Goal: Task Accomplishment & Management: Manage account settings

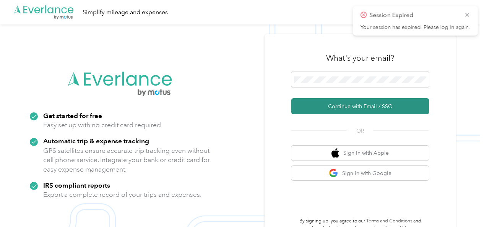
click at [352, 107] on button "Continue with Email / SSO" at bounding box center [359, 106] width 137 height 16
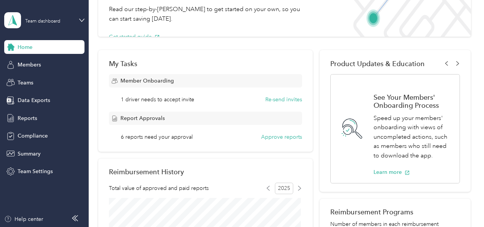
scroll to position [79, 0]
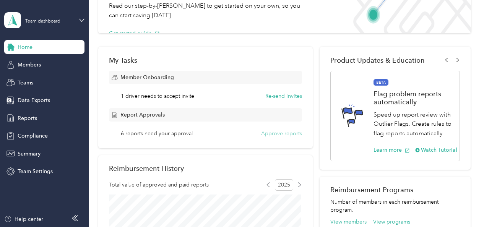
click at [278, 134] on button "Approve reports" at bounding box center [281, 133] width 41 height 8
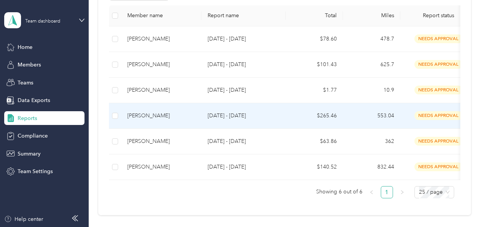
scroll to position [175, 0]
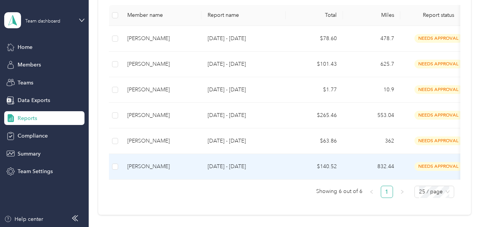
click at [152, 165] on div "[PERSON_NAME]" at bounding box center [161, 166] width 68 height 8
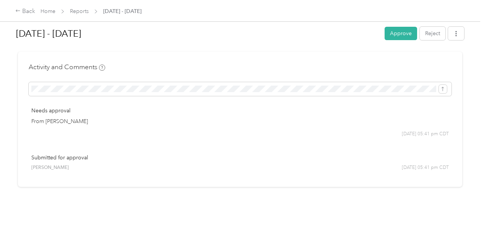
scroll to position [2235, 0]
click at [396, 32] on button "Approve" at bounding box center [400, 33] width 32 height 13
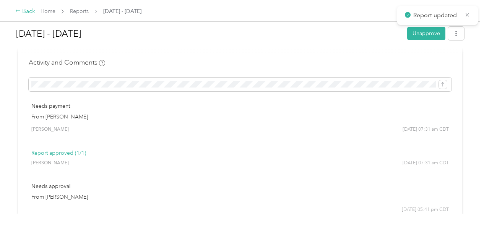
click at [19, 13] on icon at bounding box center [17, 10] width 5 height 5
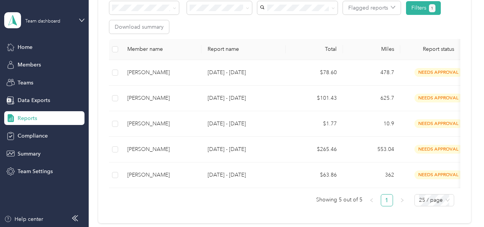
scroll to position [141, 0]
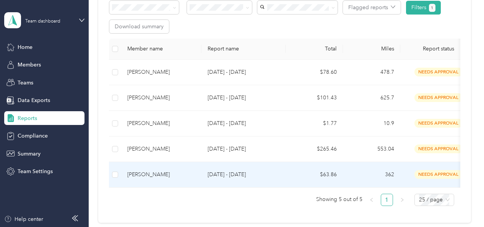
click at [147, 173] on div "[PERSON_NAME]" at bounding box center [161, 174] width 68 height 8
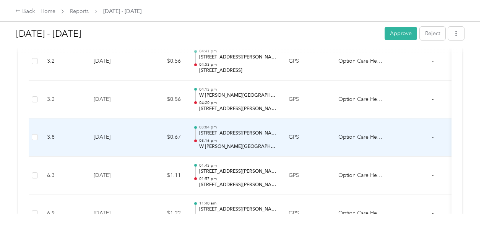
scroll to position [880, 0]
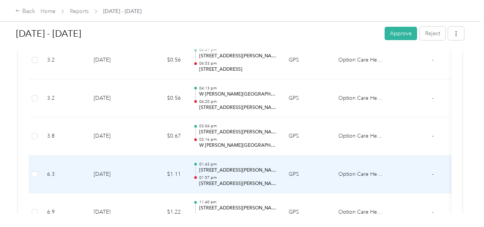
click at [147, 173] on td "$1.11" at bounding box center [164, 174] width 46 height 38
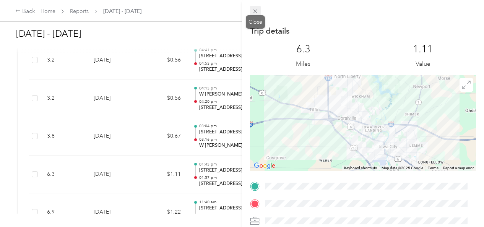
click at [256, 10] on icon at bounding box center [255, 12] width 4 height 4
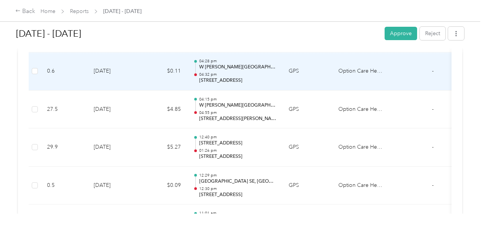
scroll to position [1783, 0]
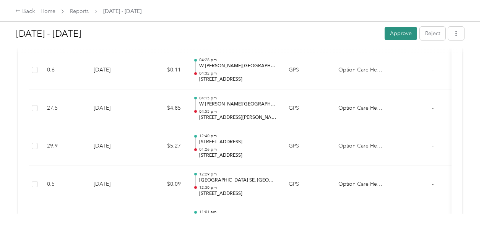
click at [397, 34] on button "Approve" at bounding box center [400, 33] width 32 height 13
click at [17, 10] on icon at bounding box center [18, 11] width 4 height 2
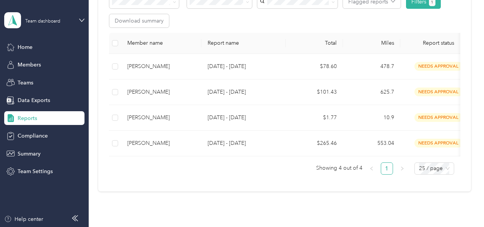
scroll to position [147, 0]
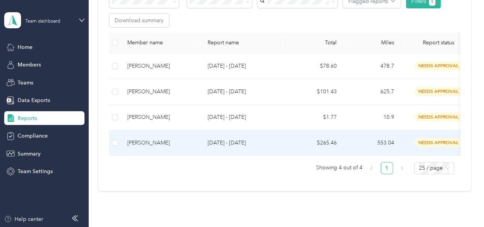
click at [147, 143] on div "Nicole Sandy" at bounding box center [161, 143] width 68 height 8
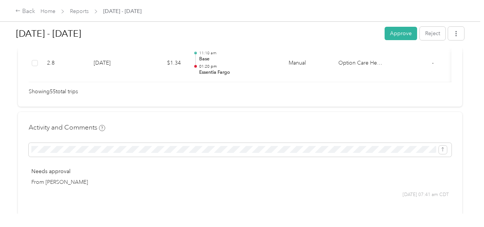
scroll to position [2284, 0]
click at [391, 31] on button "Approve" at bounding box center [400, 33] width 32 height 13
click at [26, 11] on div "Back" at bounding box center [25, 11] width 20 height 9
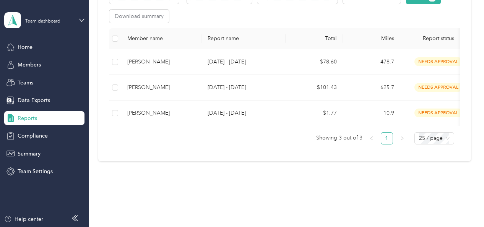
scroll to position [152, 0]
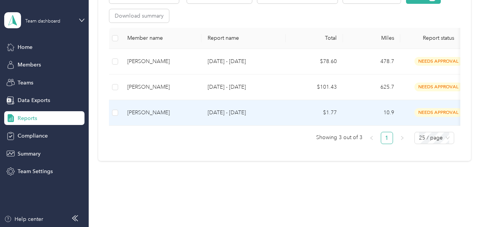
click at [165, 111] on div "Karen Anderson" at bounding box center [161, 112] width 68 height 8
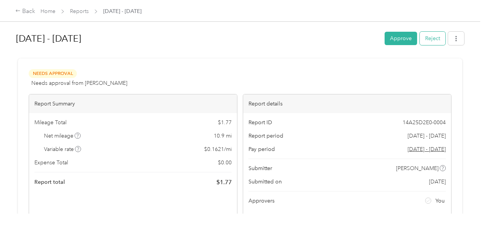
click at [432, 37] on button "Reject" at bounding box center [432, 38] width 26 height 13
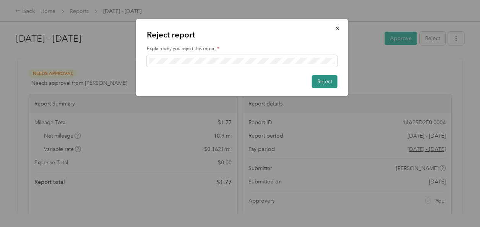
click at [325, 79] on button "Reject" at bounding box center [325, 81] width 26 height 13
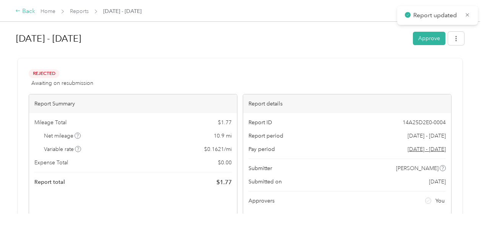
click at [16, 11] on icon at bounding box center [18, 11] width 4 height 2
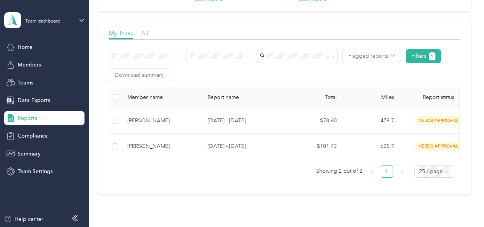
scroll to position [107, 0]
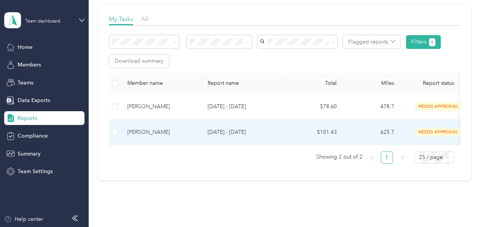
click at [149, 131] on div "Karen Anderson" at bounding box center [161, 132] width 68 height 8
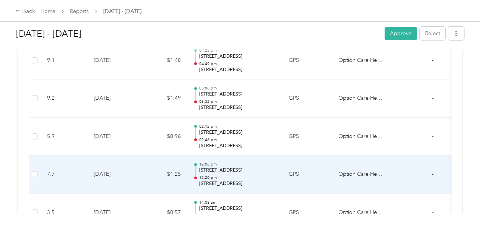
scroll to position [234, 0]
